Goal: Navigation & Orientation: Find specific page/section

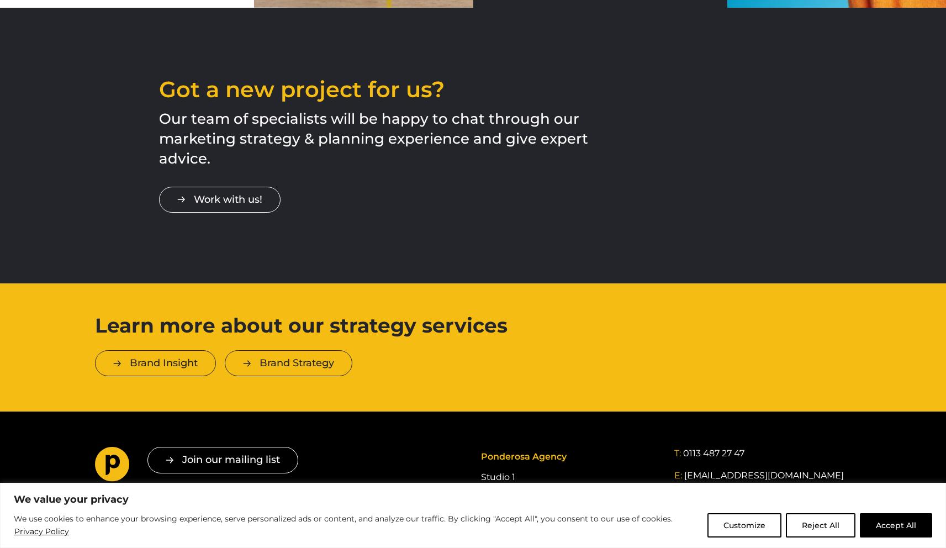
click at [668, 319] on div "Learn more about our strategy services Brand Insight Brand Strategy" at bounding box center [473, 347] width 773 height 57
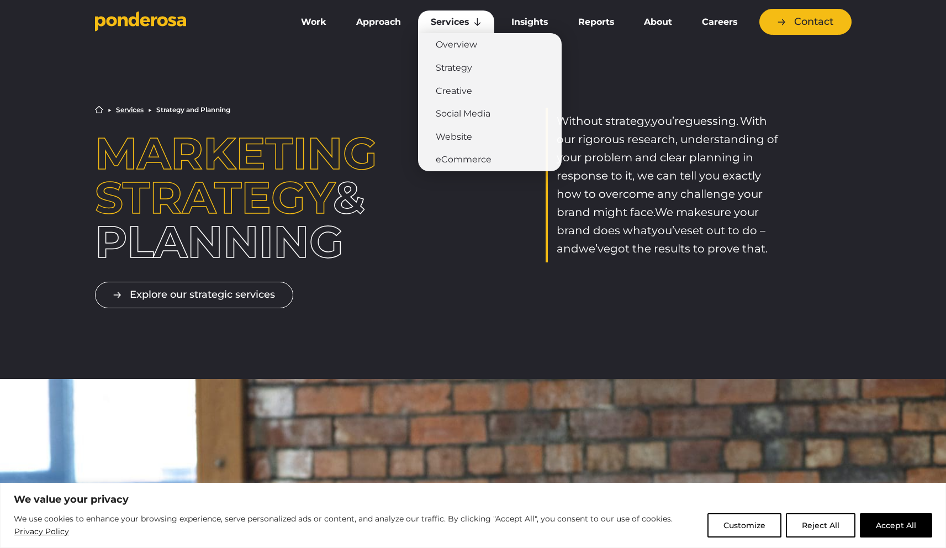
click at [444, 18] on link "Services" at bounding box center [456, 21] width 76 height 23
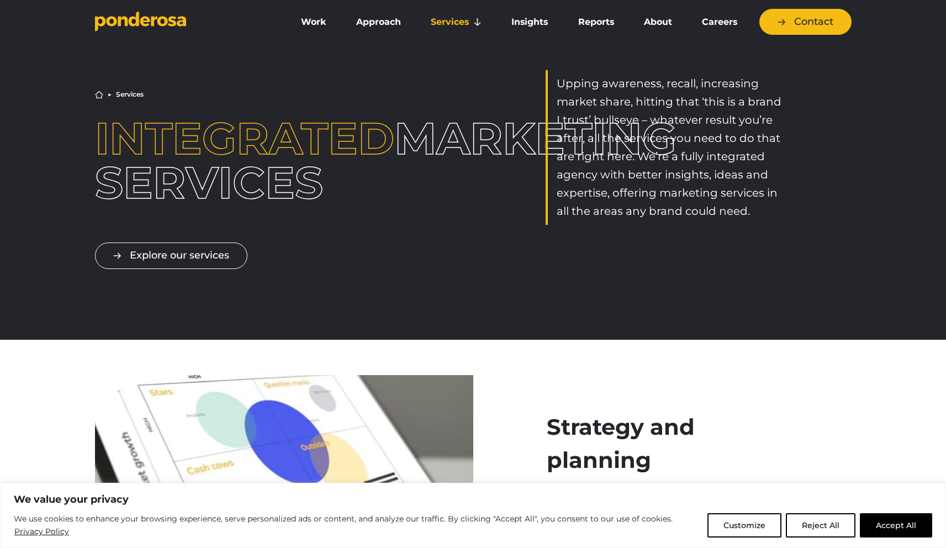
click at [434, 205] on div "Home ▶︎ Services Integrated marketing services Upping awareness, recall, increa…" at bounding box center [473, 147] width 773 height 155
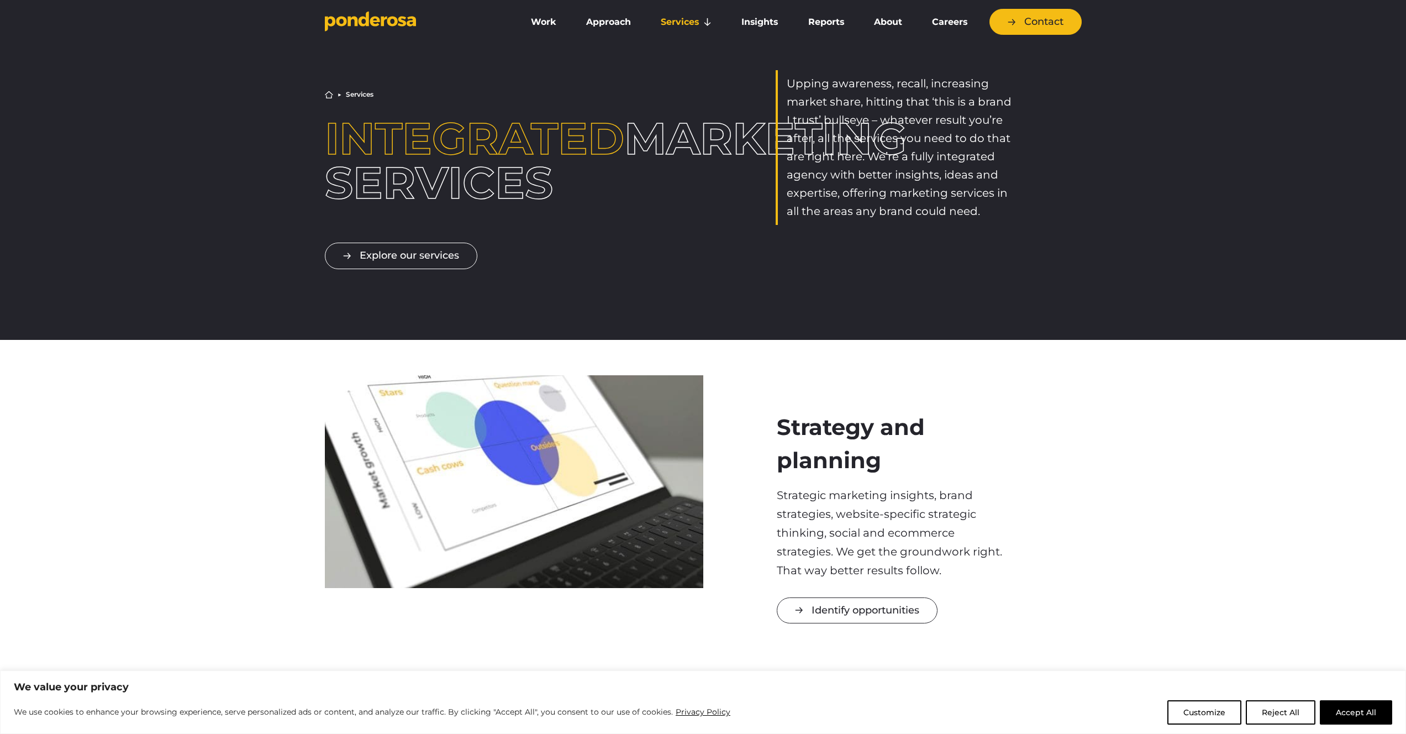
click at [946, 127] on div "Home ▶︎ Services Integrated marketing services Upping awareness, recall, increa…" at bounding box center [703, 187] width 1406 height 304
